Goal: Information Seeking & Learning: Learn about a topic

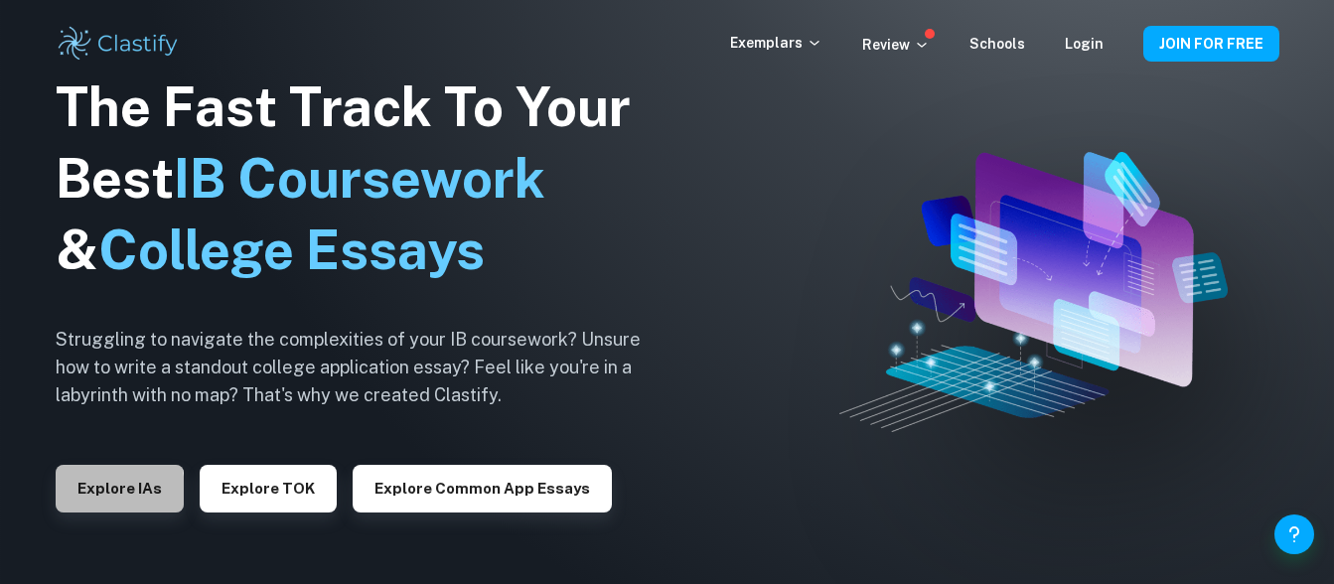
click at [56, 493] on button "Explore IAs" at bounding box center [120, 489] width 128 height 48
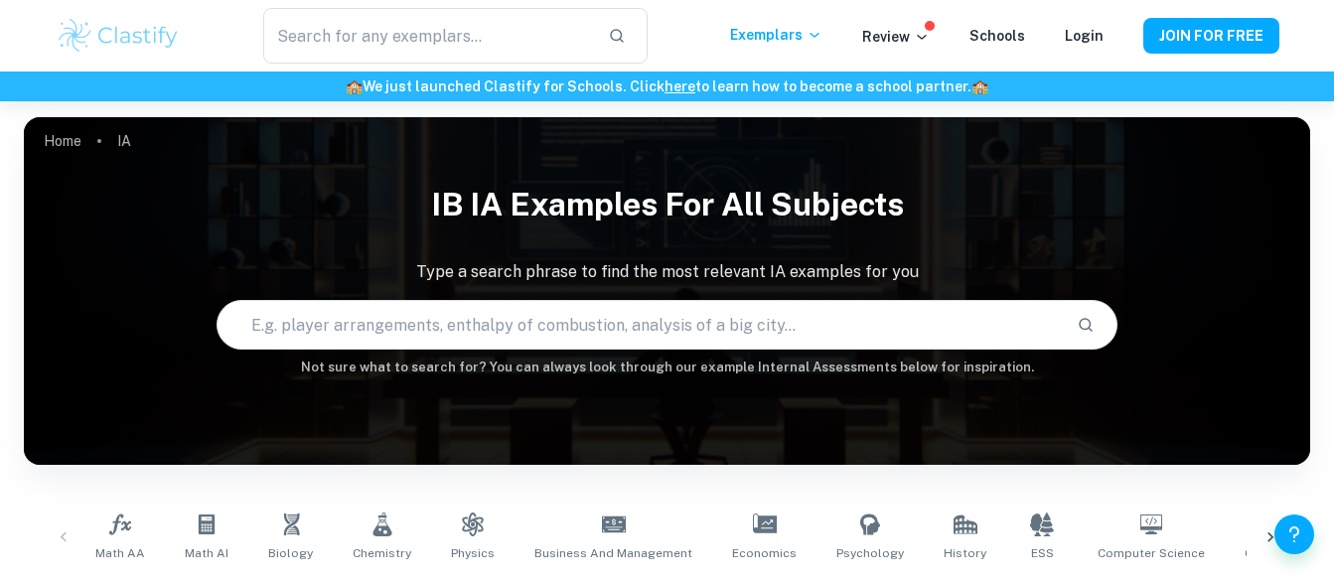
click at [215, 534] on icon at bounding box center [207, 525] width 24 height 24
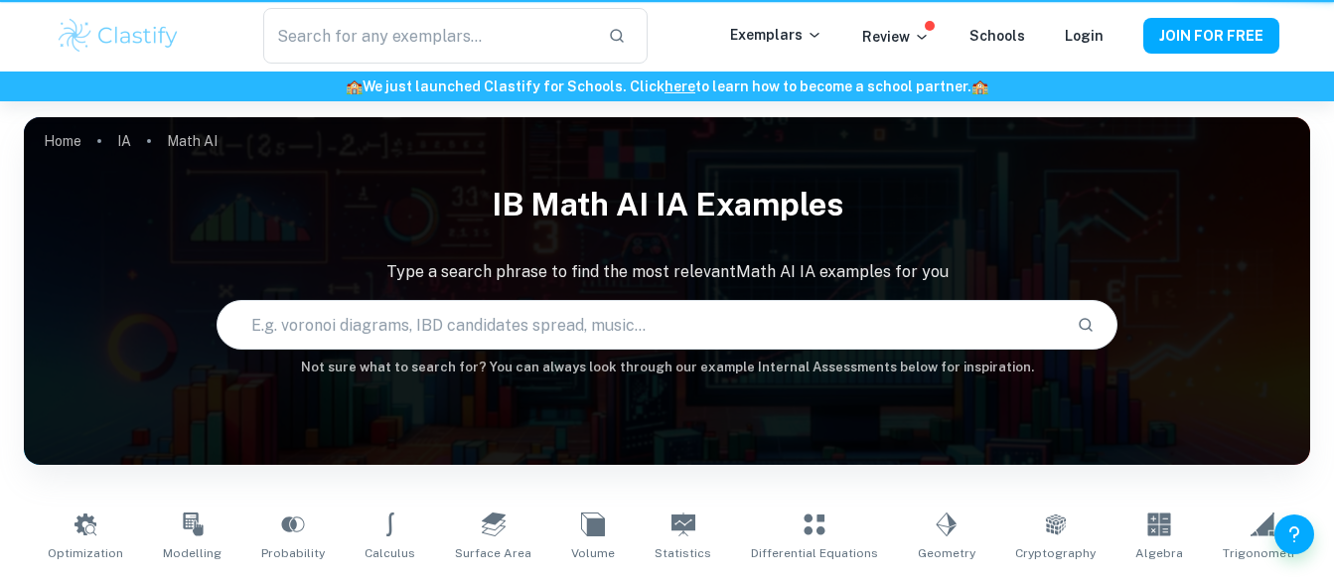
type input "Math AI"
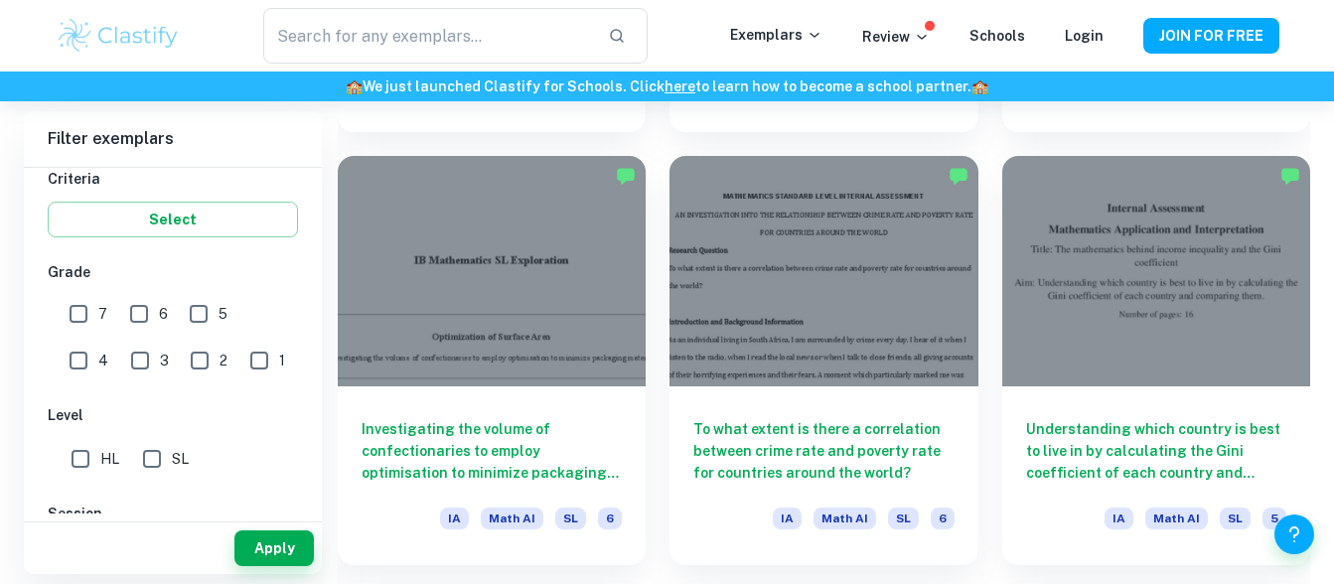
scroll to position [4419, 0]
click at [726, 329] on div at bounding box center [824, 273] width 308 height 232
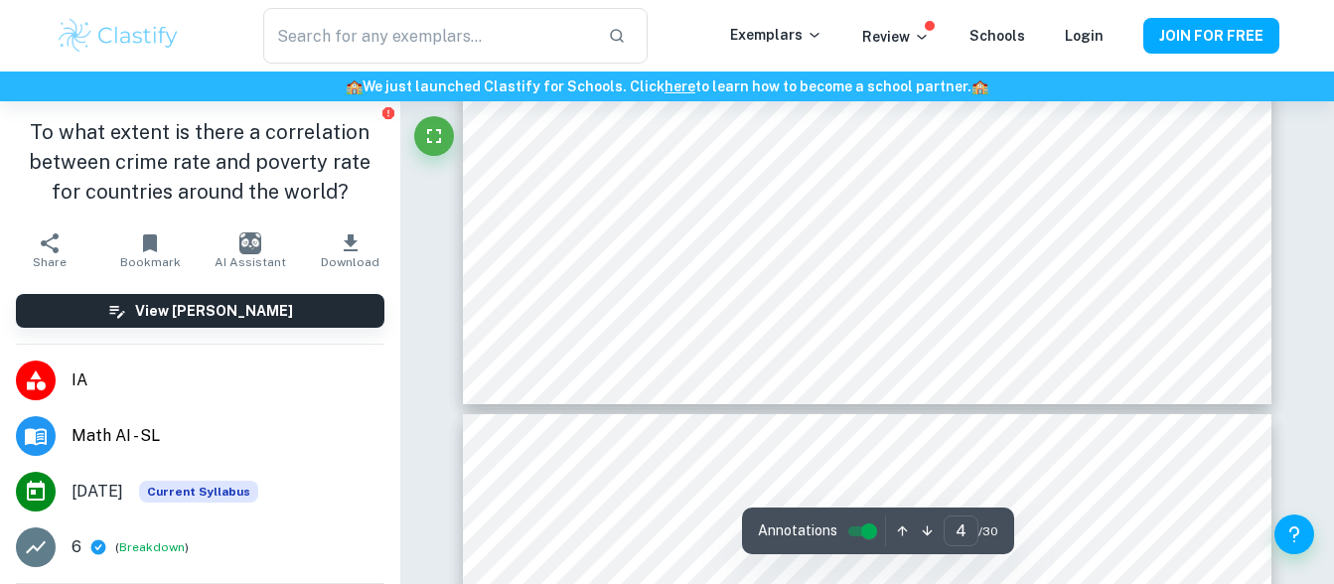
scroll to position [3539, 0]
type input "3"
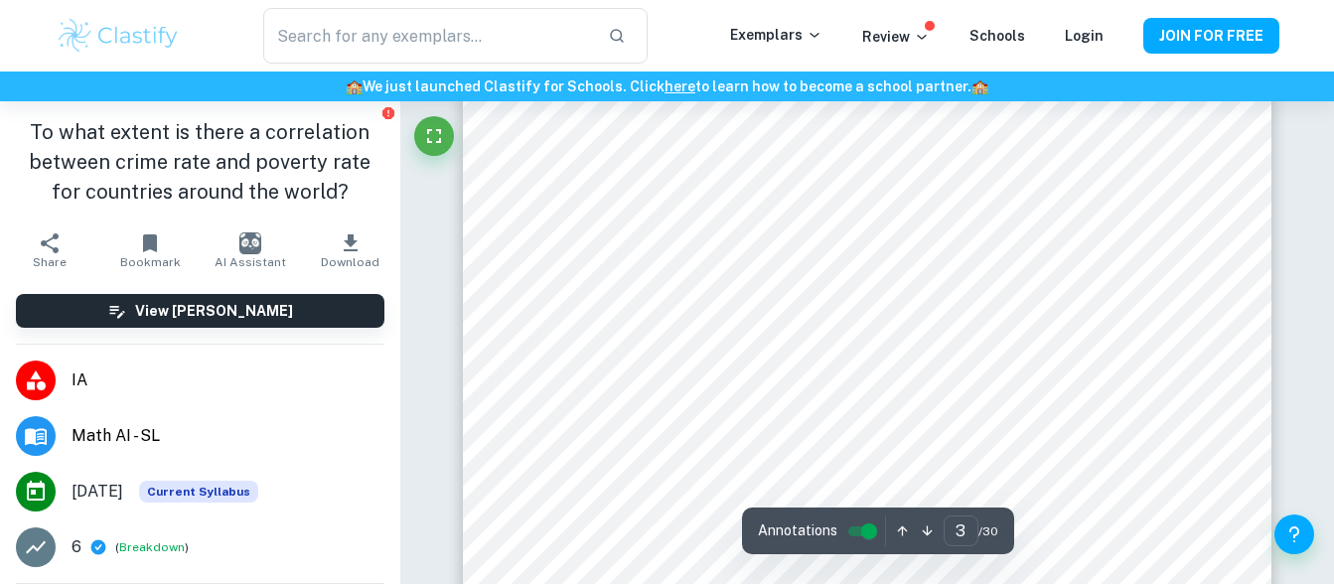
scroll to position [2918, 0]
